Goal: Find specific page/section: Find specific page/section

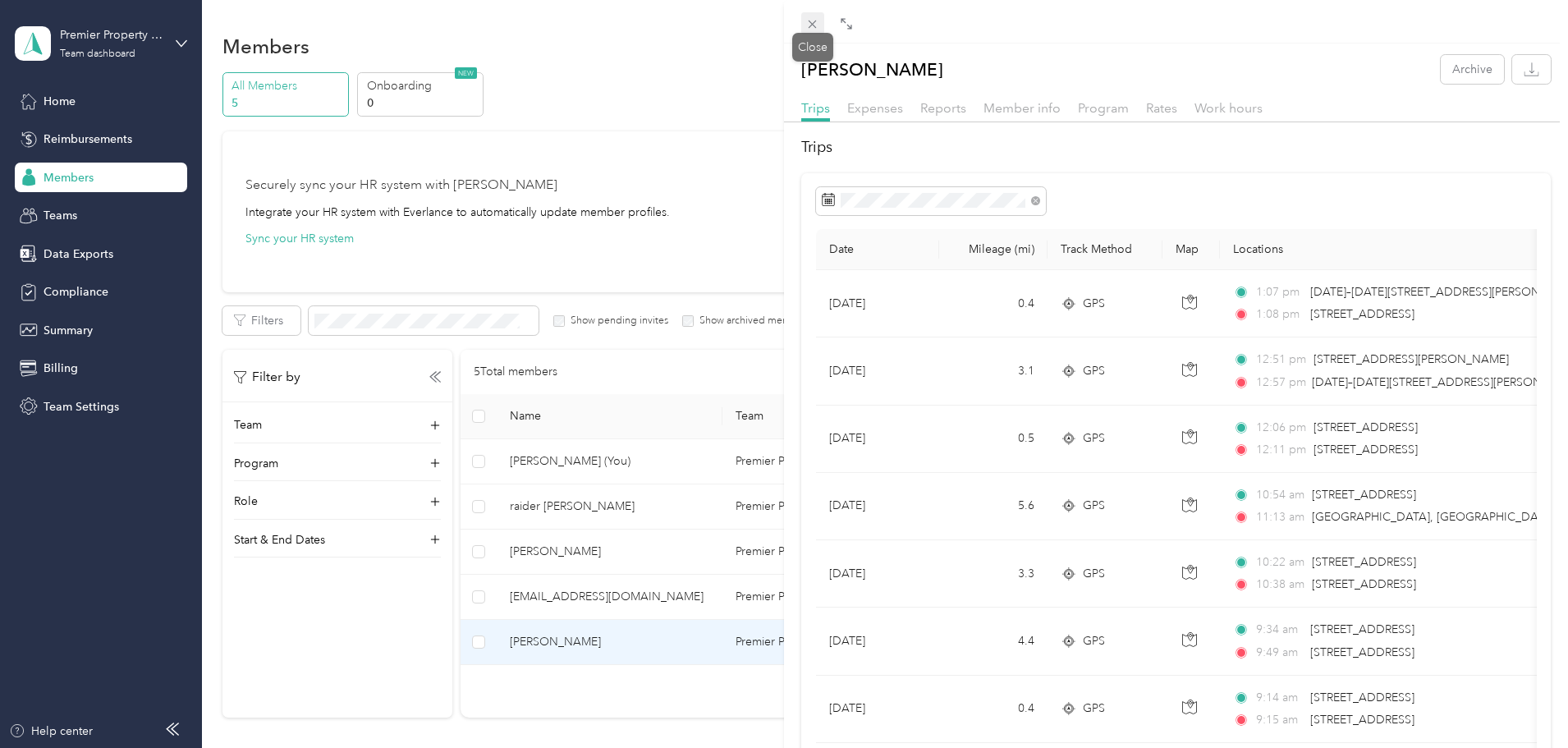
click at [816, 28] on icon at bounding box center [812, 25] width 8 height 8
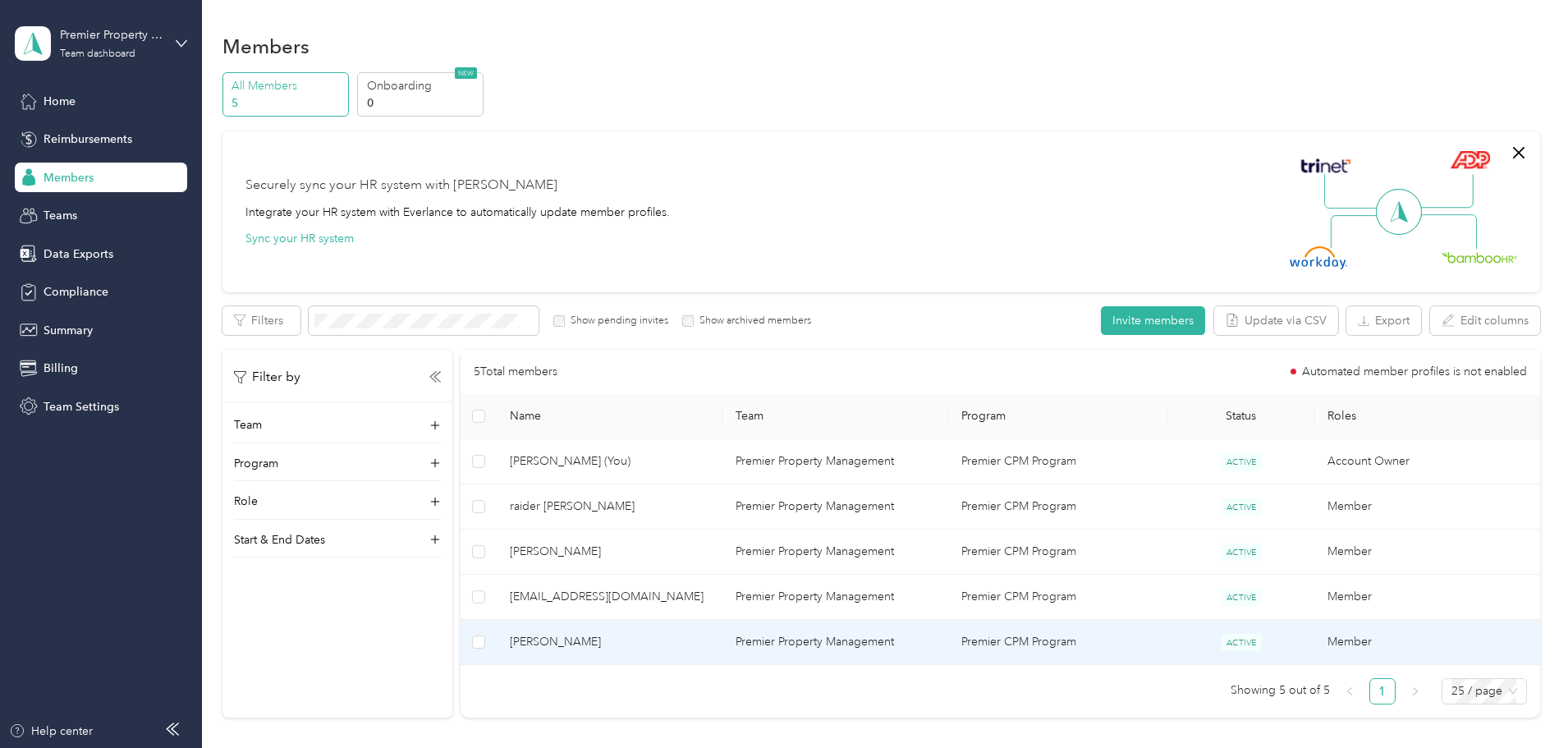
click at [655, 635] on span "[PERSON_NAME]" at bounding box center [610, 642] width 200 height 18
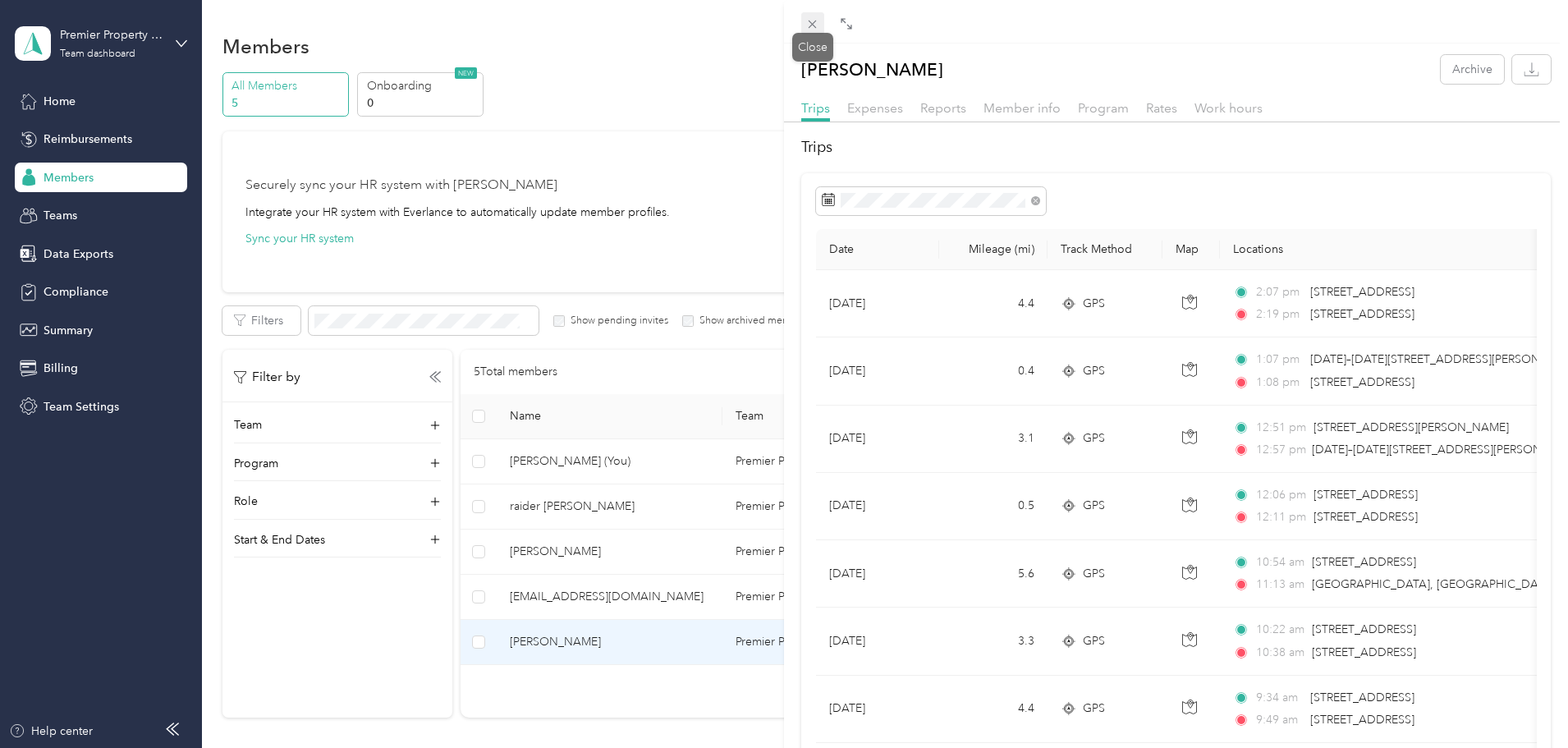
click at [808, 16] on span at bounding box center [812, 24] width 23 height 23
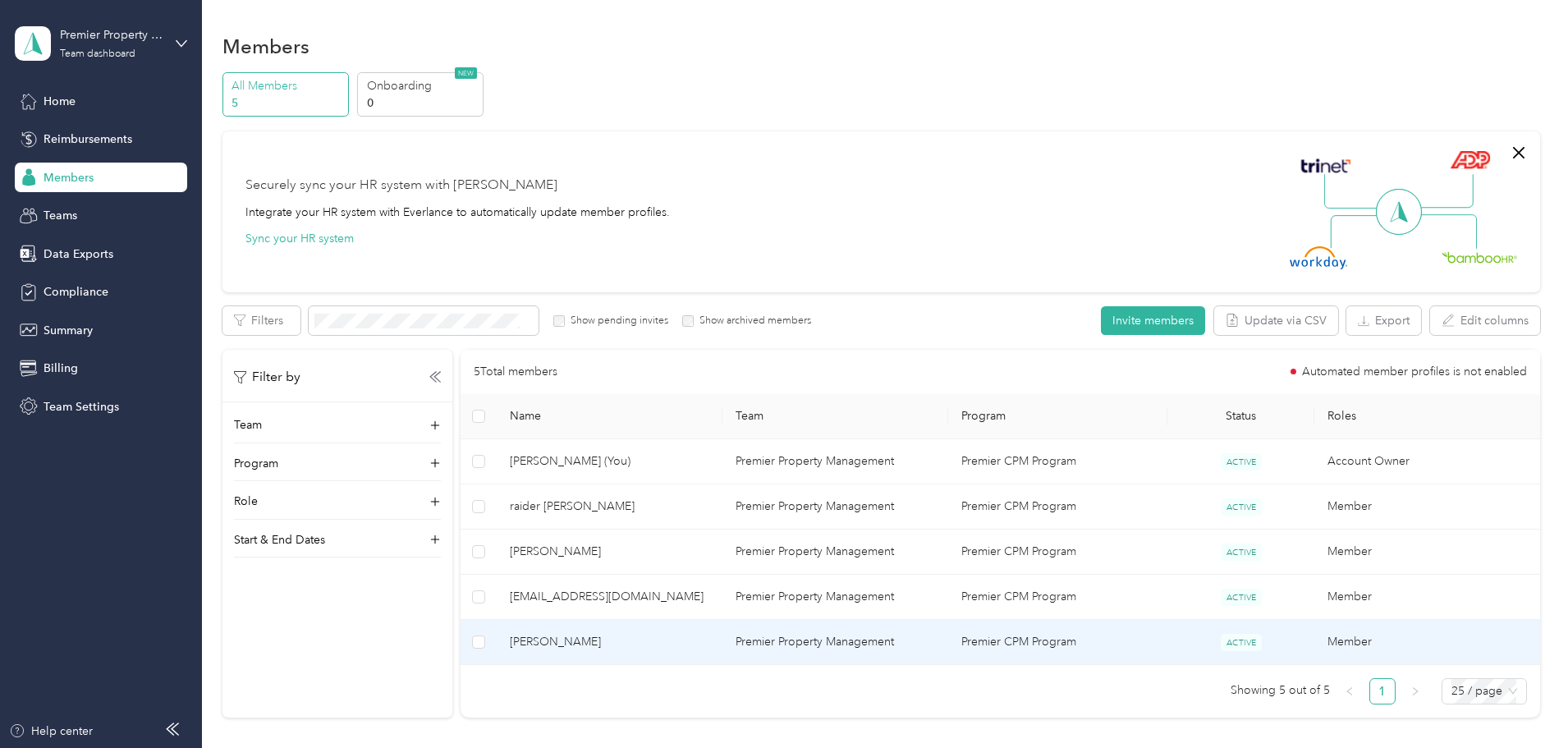
click at [695, 642] on span "[PERSON_NAME]" at bounding box center [610, 642] width 200 height 18
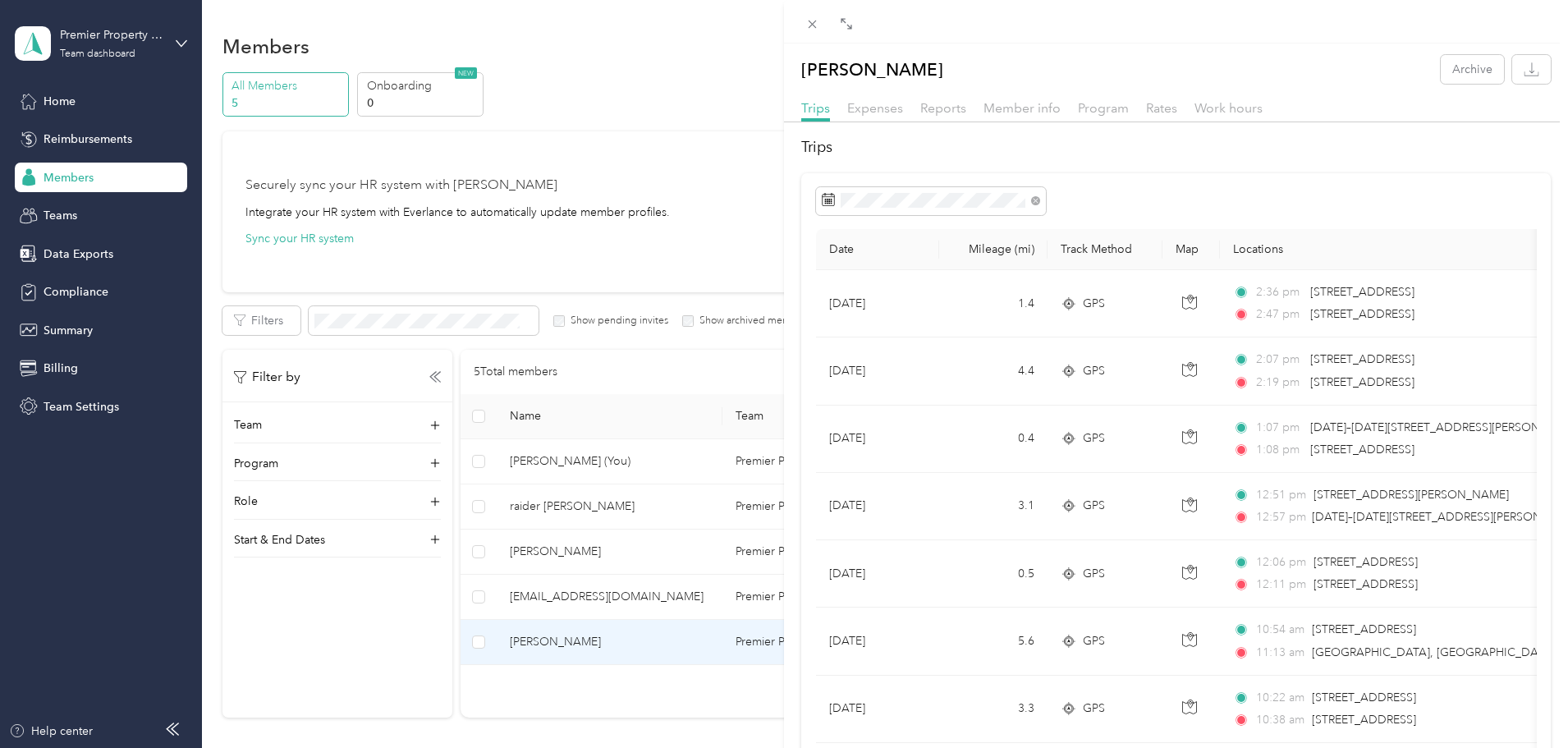
click at [655, 496] on div "[PERSON_NAME] Archive Trips Expenses Reports Member info Program Rates Work hou…" at bounding box center [784, 374] width 1568 height 748
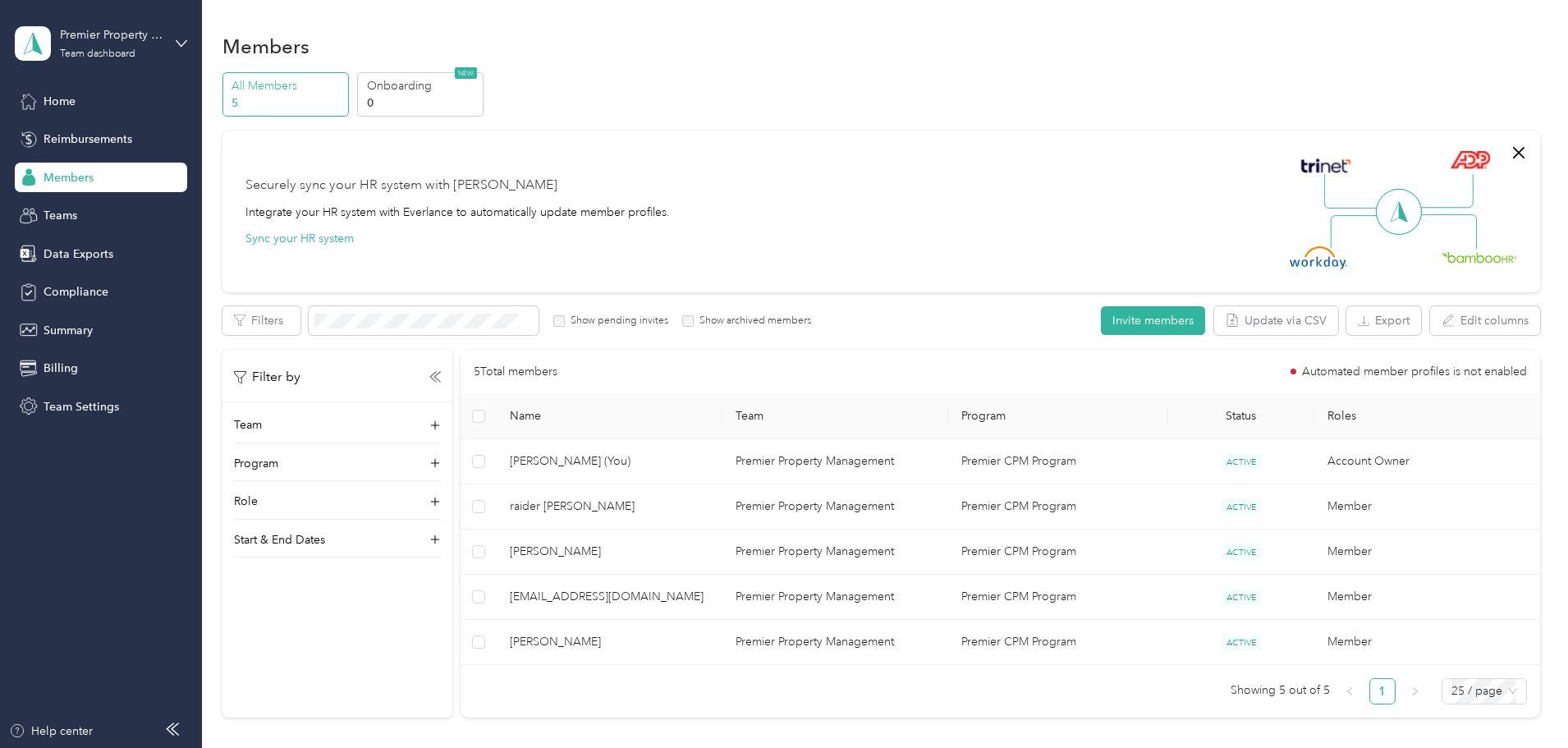
click at [657, 503] on div at bounding box center [784, 374] width 1568 height 748
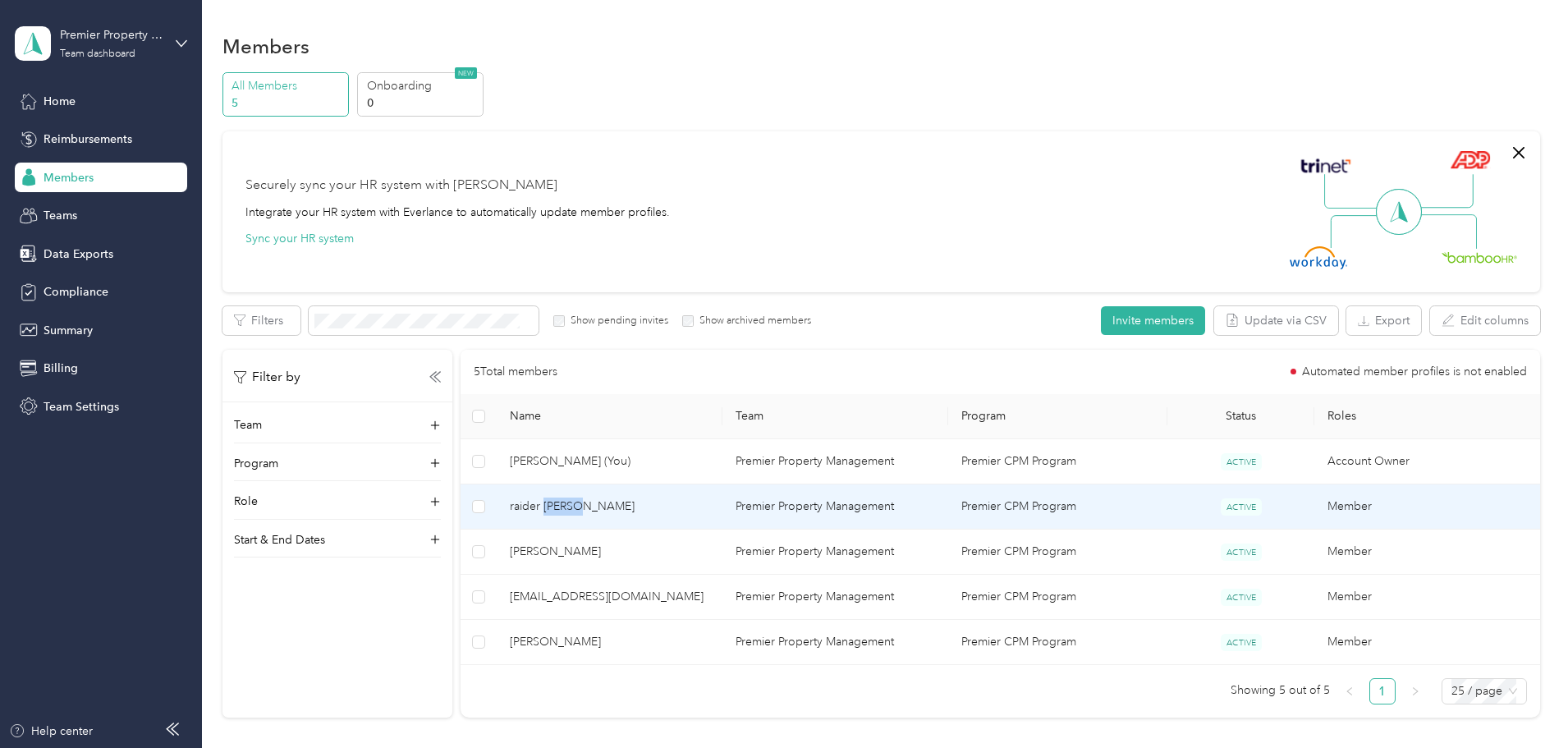
click at [657, 503] on span "raider [PERSON_NAME]" at bounding box center [610, 507] width 200 height 18
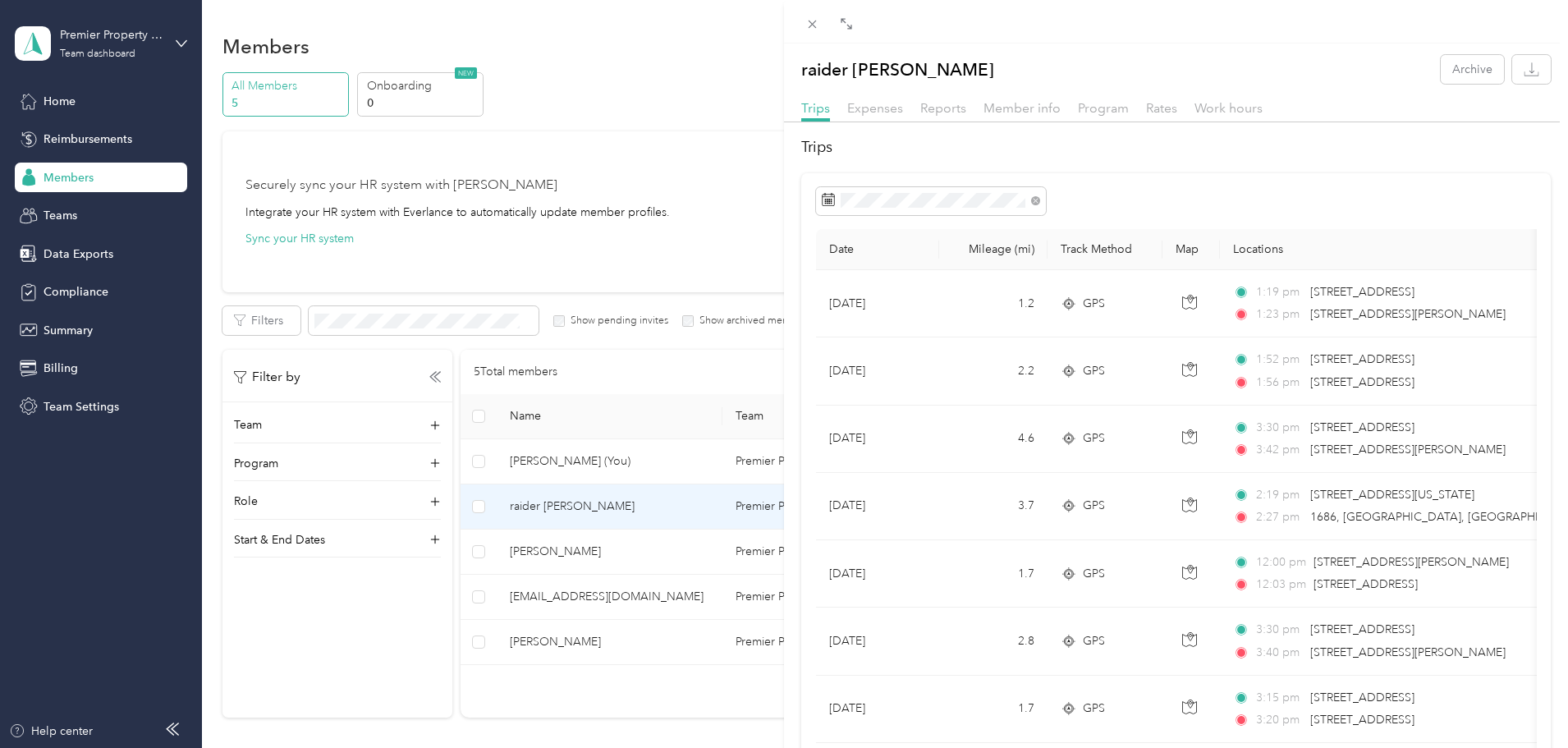
click at [699, 628] on div "raider [PERSON_NAME] Archive Trips Expenses Reports Member info Program Rates W…" at bounding box center [784, 374] width 1568 height 748
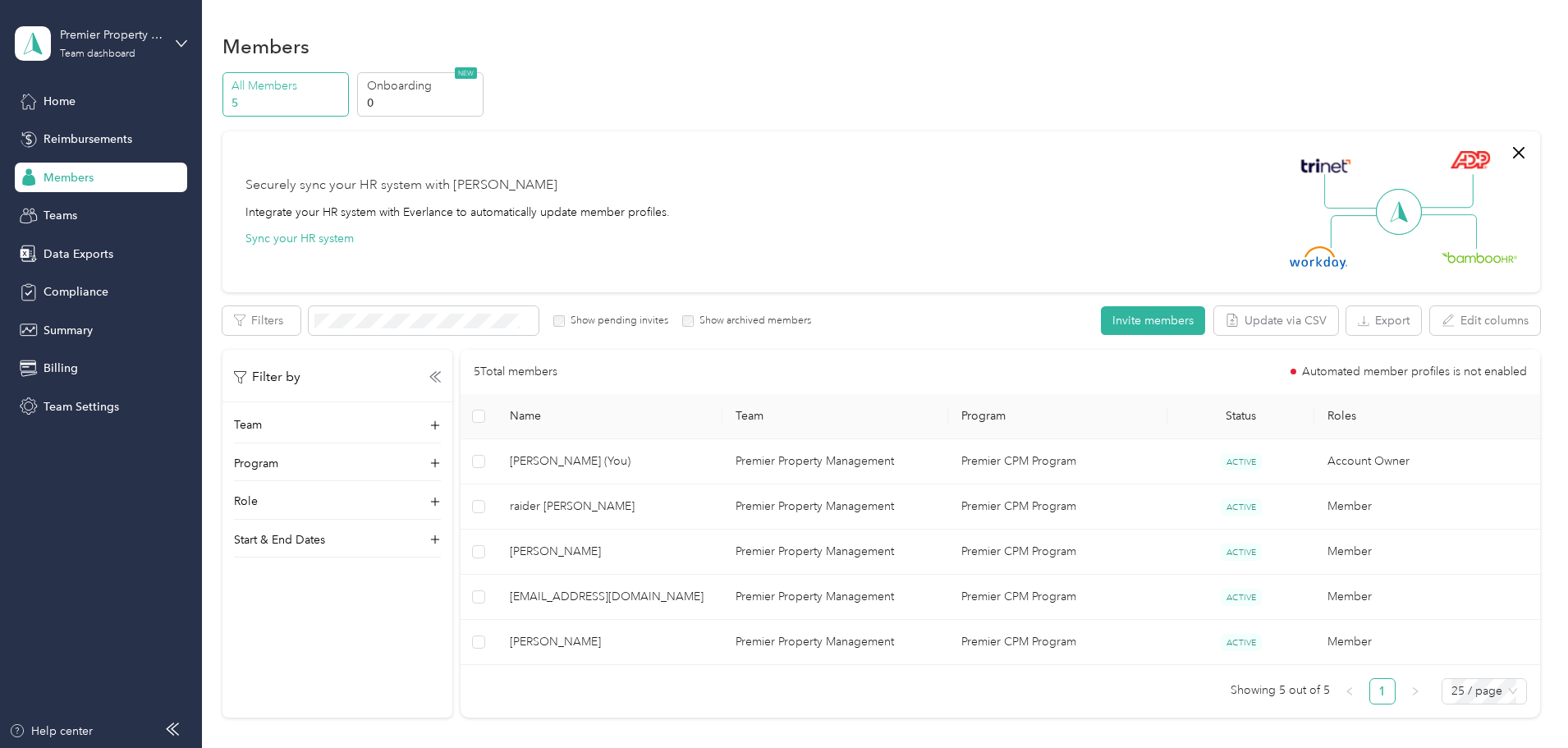
click at [696, 638] on div at bounding box center [784, 374] width 1568 height 748
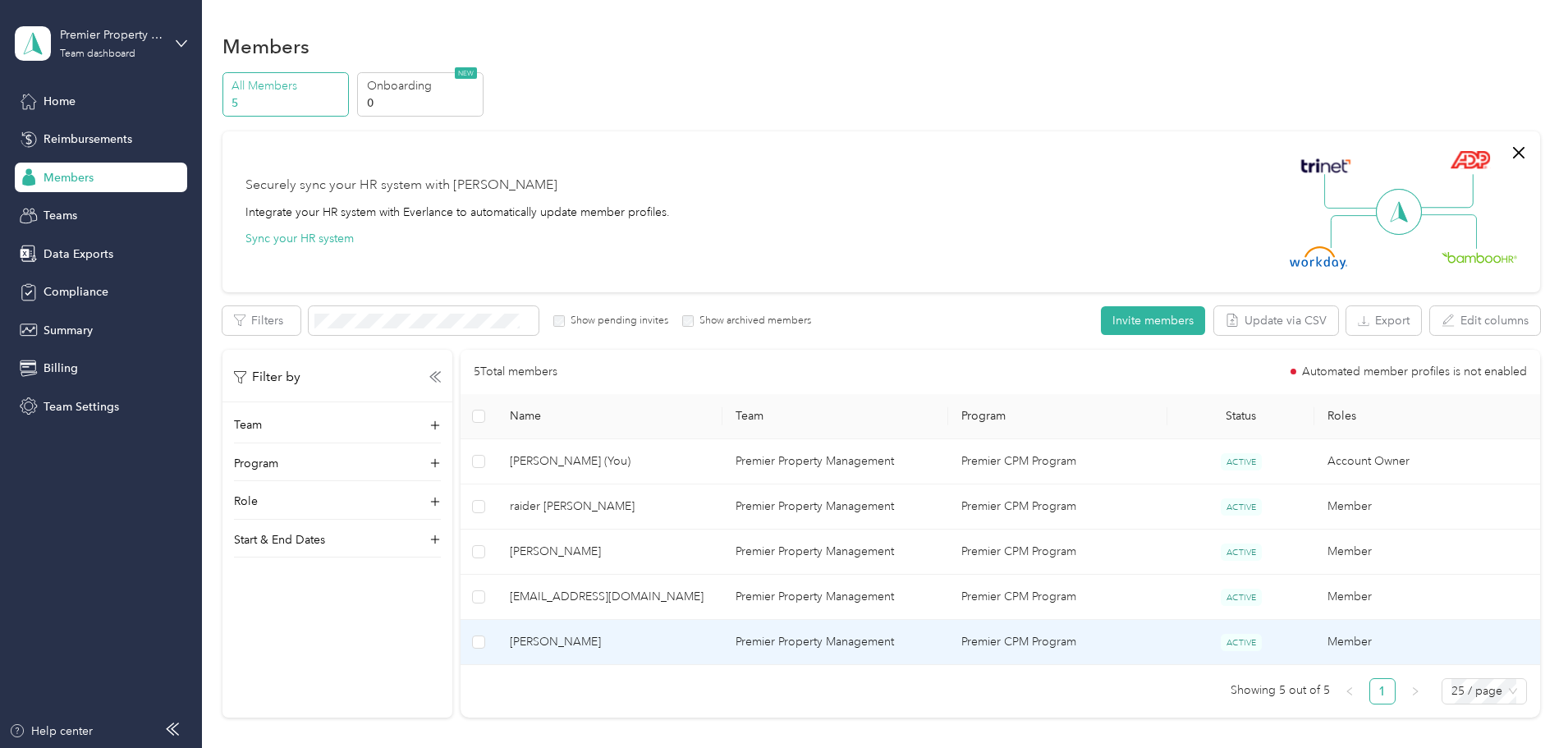
click at [696, 638] on span "[PERSON_NAME]" at bounding box center [610, 642] width 200 height 18
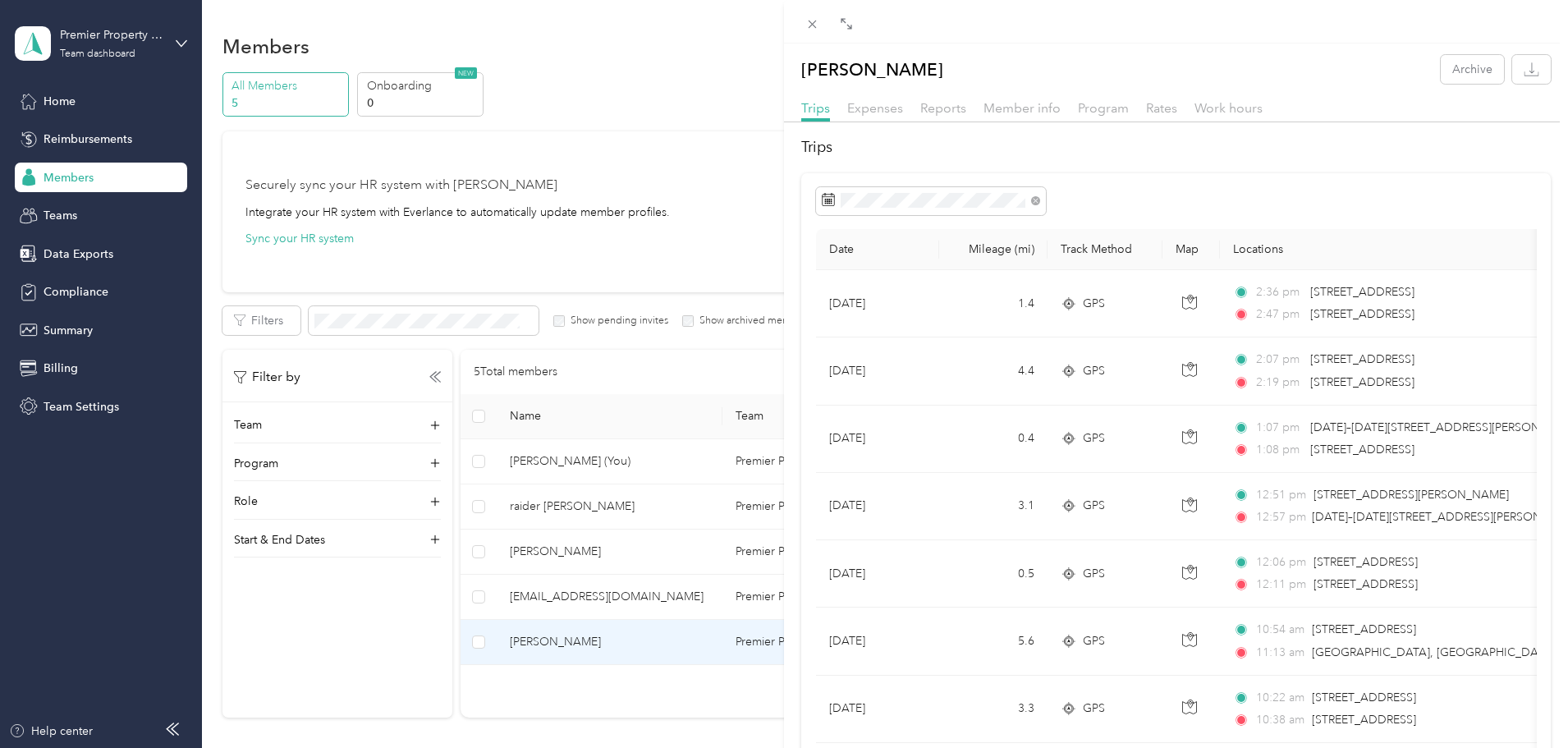
click at [661, 479] on div "[PERSON_NAME] Archive Trips Expenses Reports Member info Program Rates Work hou…" at bounding box center [784, 374] width 1568 height 748
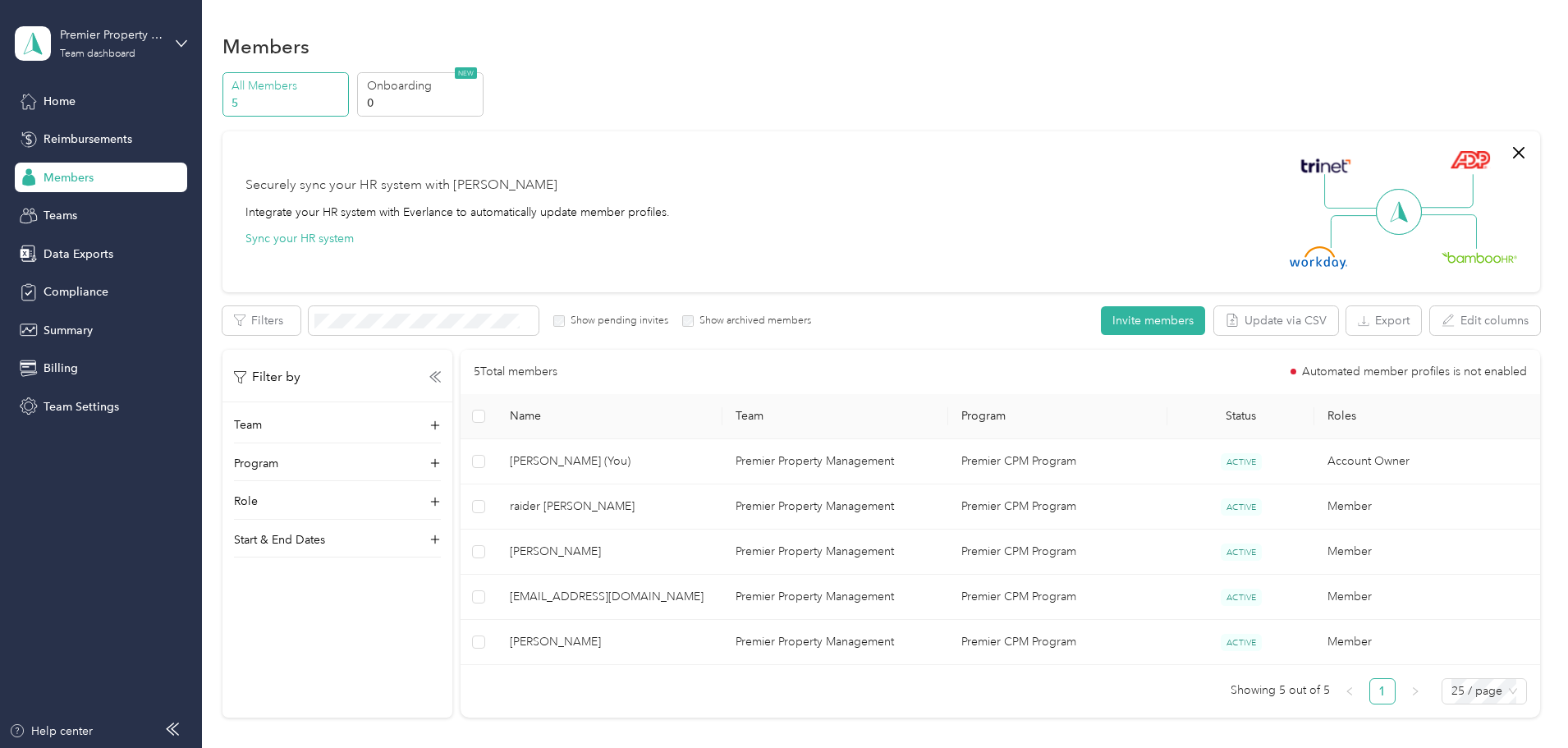
click at [657, 501] on div at bounding box center [784, 374] width 1568 height 748
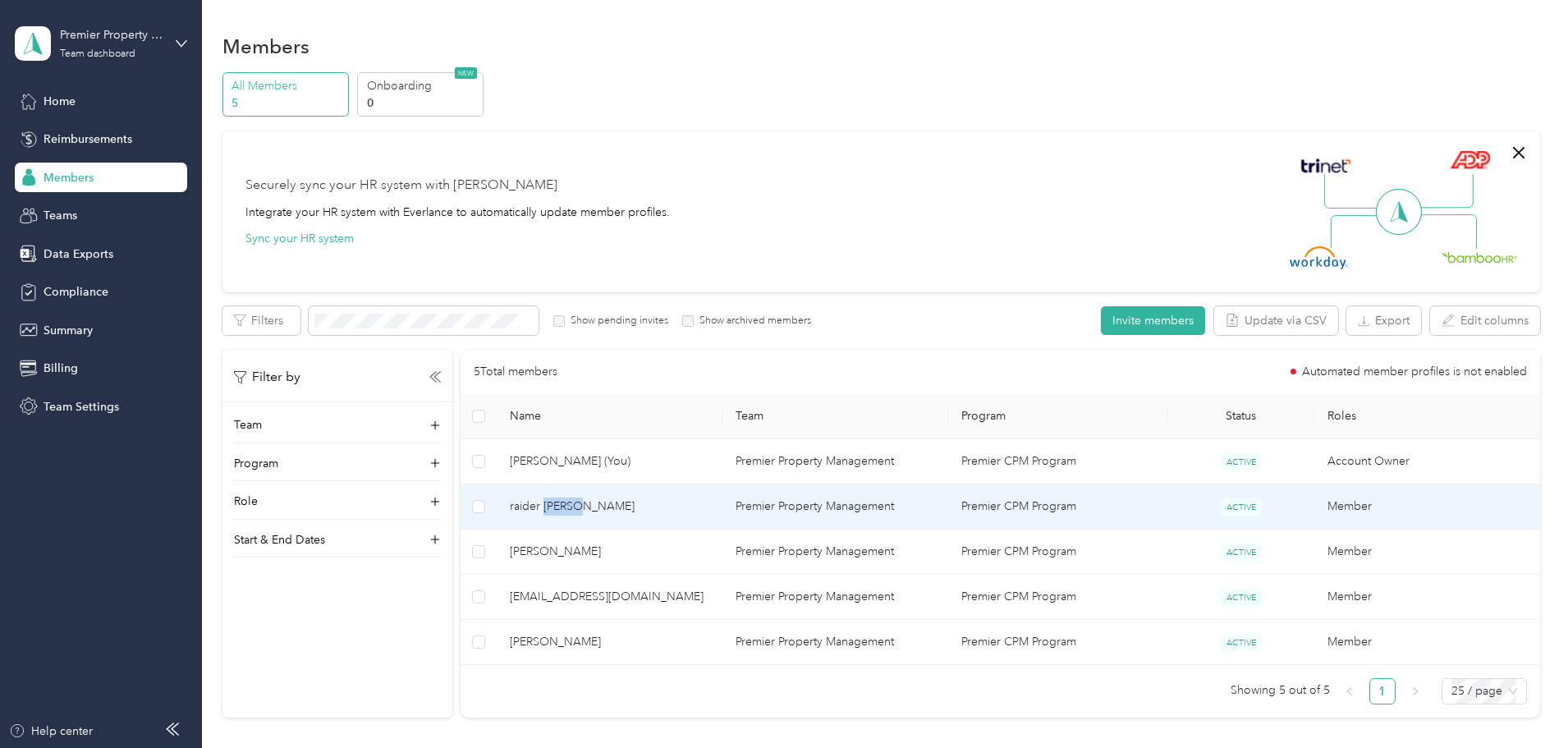
click at [657, 501] on span "raider [PERSON_NAME]" at bounding box center [610, 507] width 200 height 18
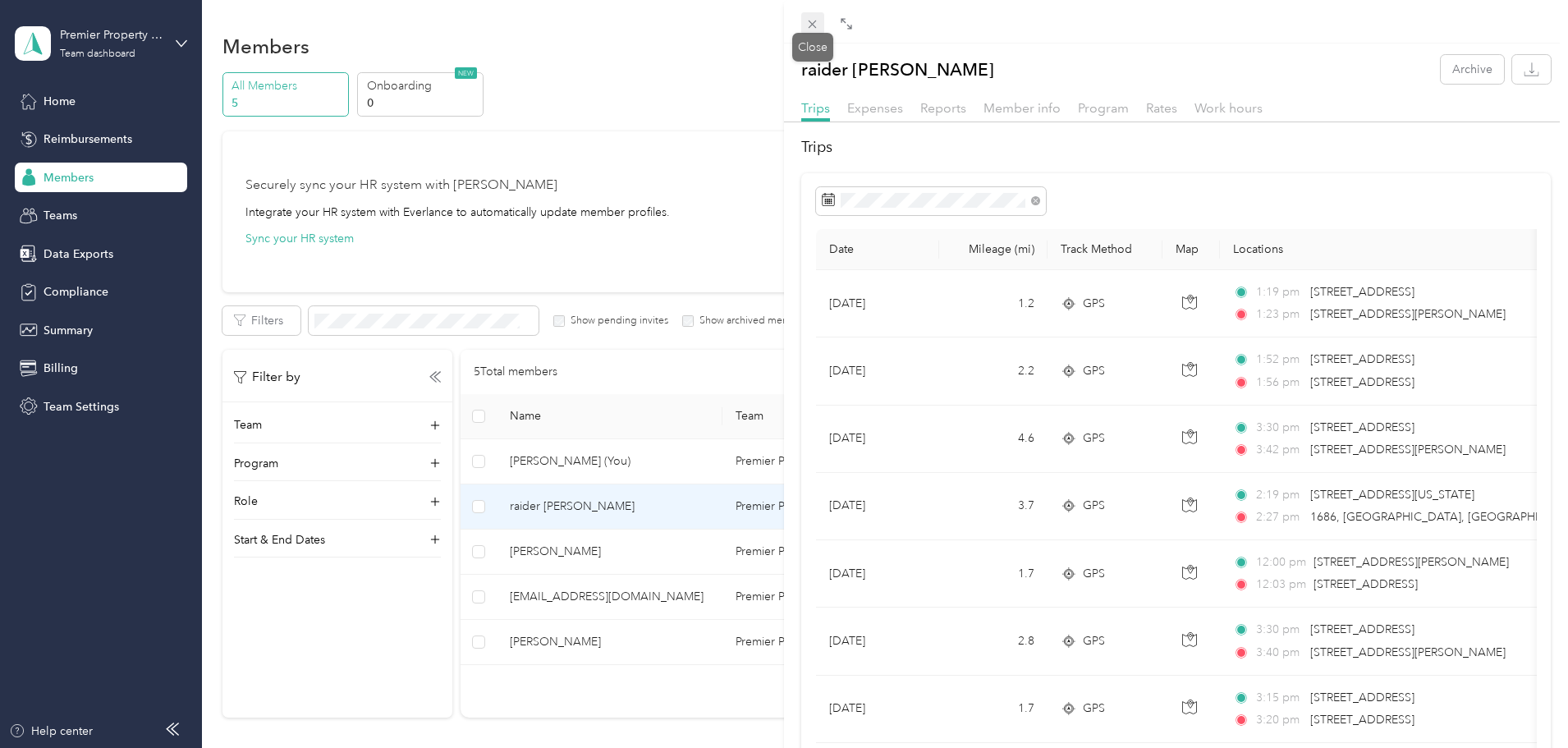
click at [807, 26] on icon at bounding box center [811, 24] width 14 height 14
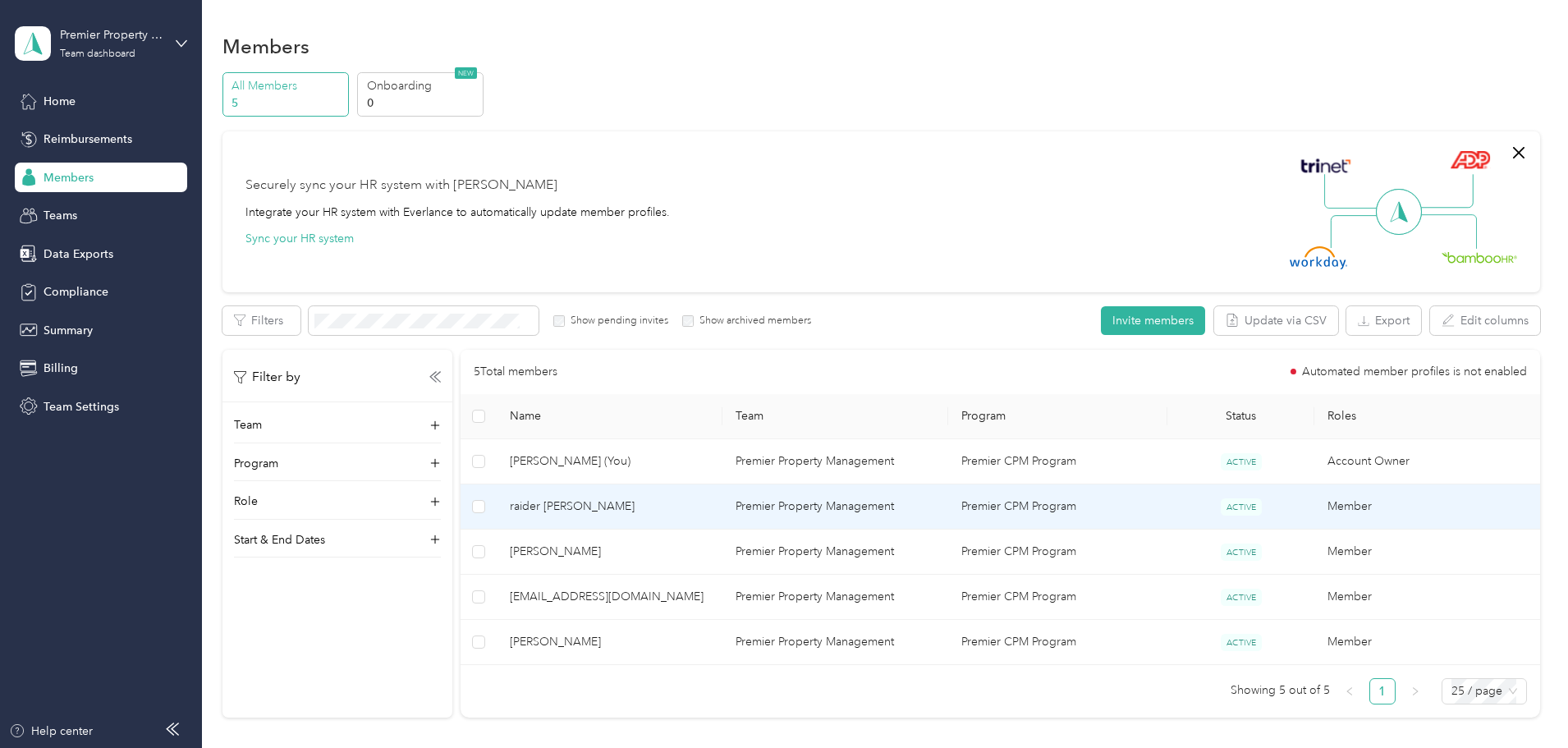
click at [683, 519] on td "raider [PERSON_NAME]" at bounding box center [609, 507] width 226 height 45
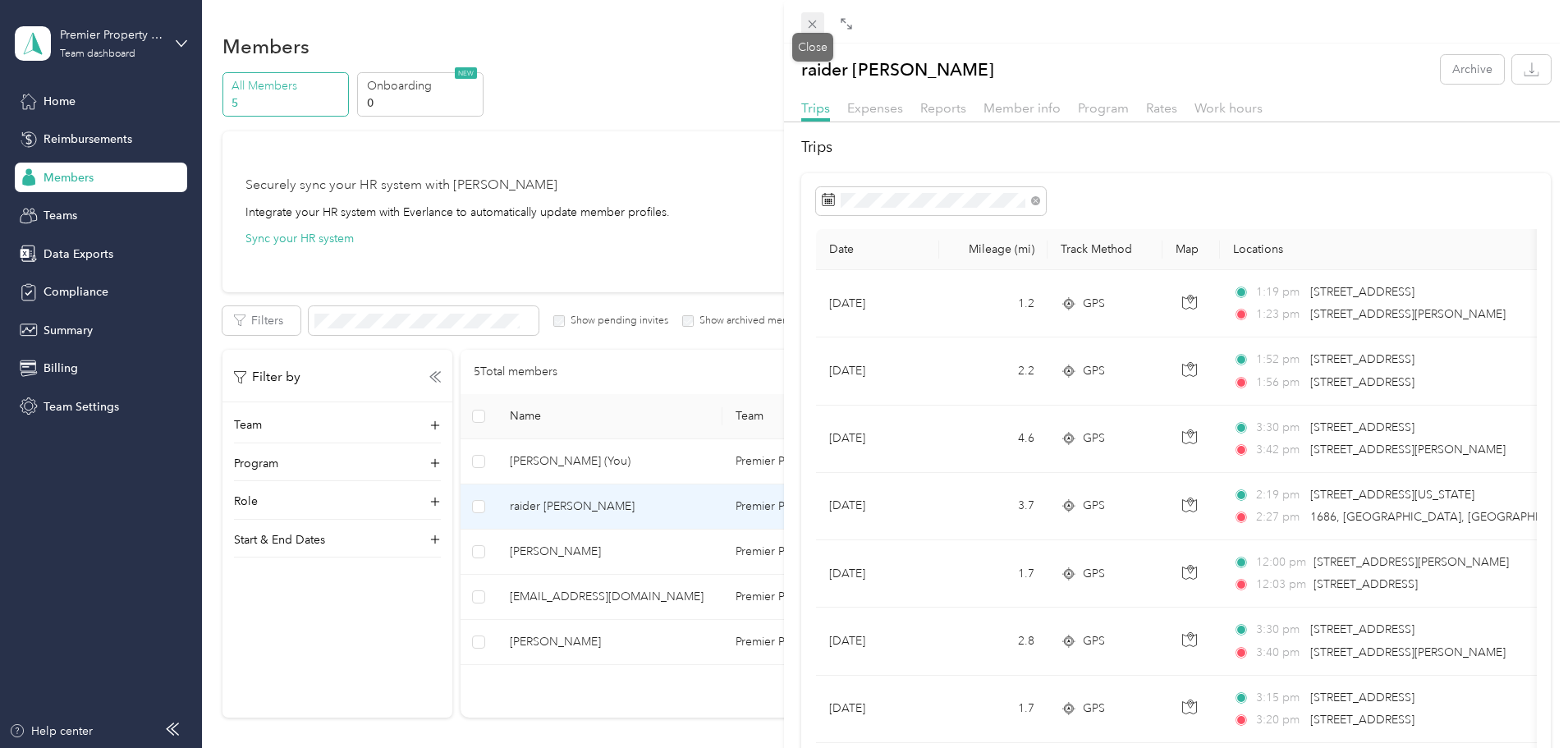
click at [812, 29] on icon at bounding box center [811, 24] width 14 height 14
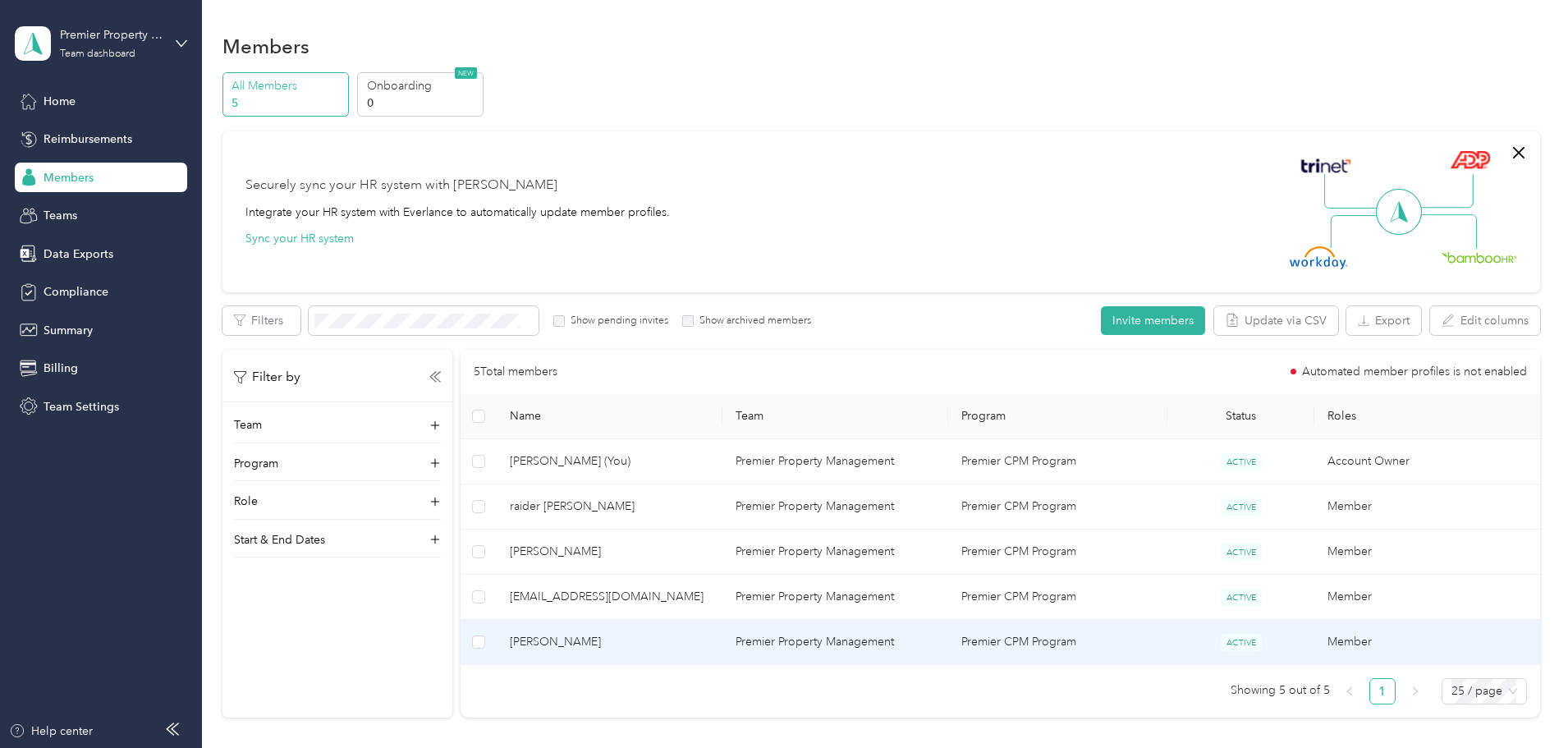
click at [687, 645] on span "[PERSON_NAME]" at bounding box center [610, 642] width 200 height 18
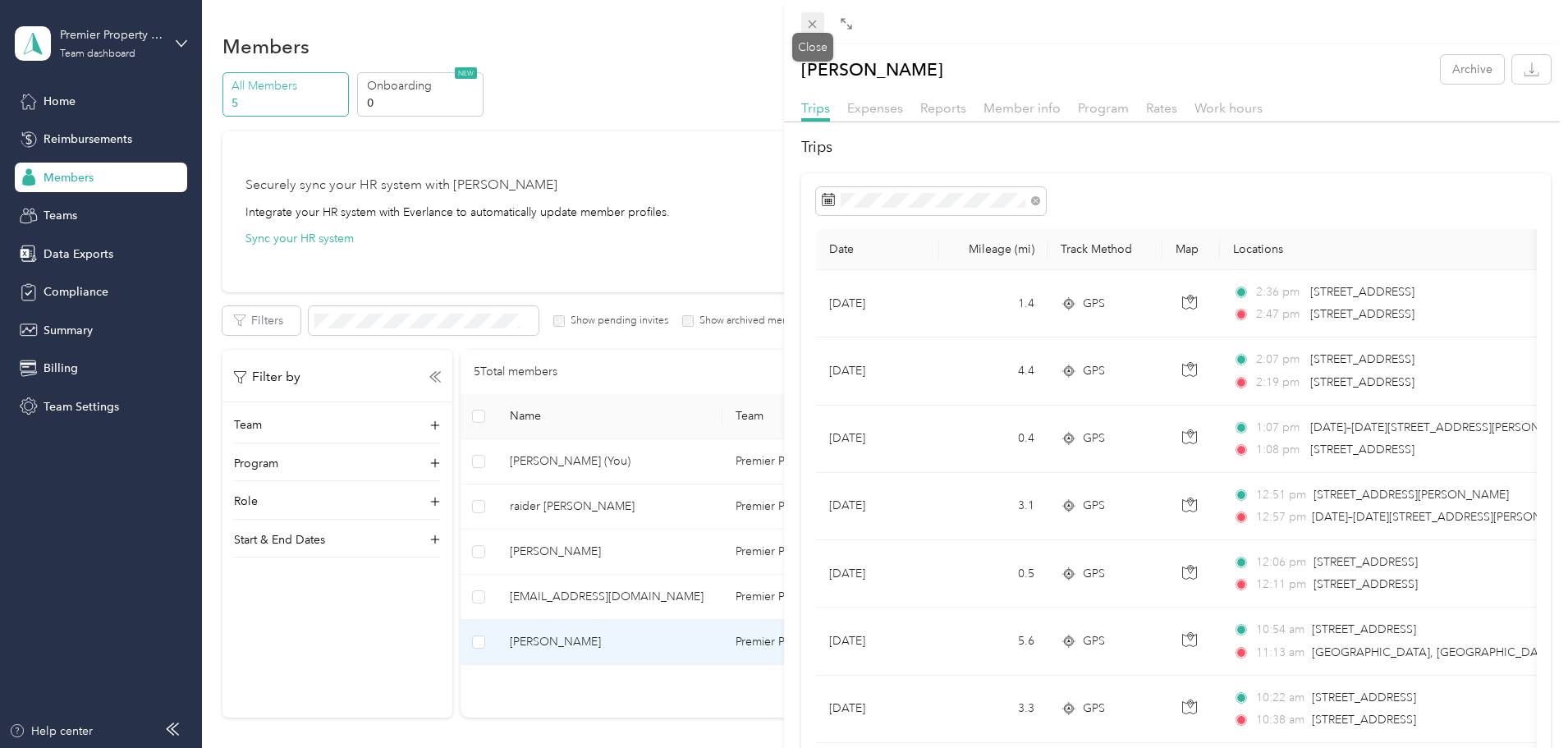
click at [808, 26] on icon at bounding box center [811, 24] width 14 height 14
